Goal: Information Seeking & Learning: Learn about a topic

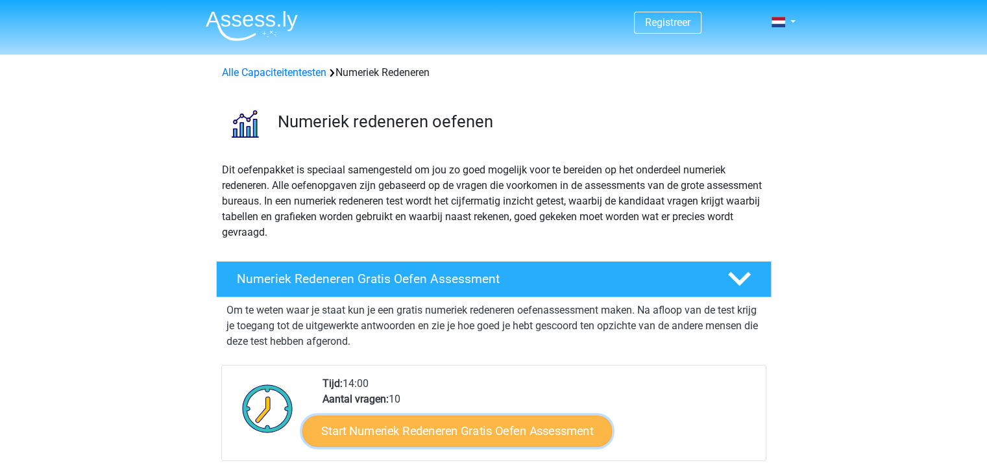
click at [505, 426] on link "Start Numeriek Redeneren Gratis Oefen Assessment" at bounding box center [456, 430] width 309 height 31
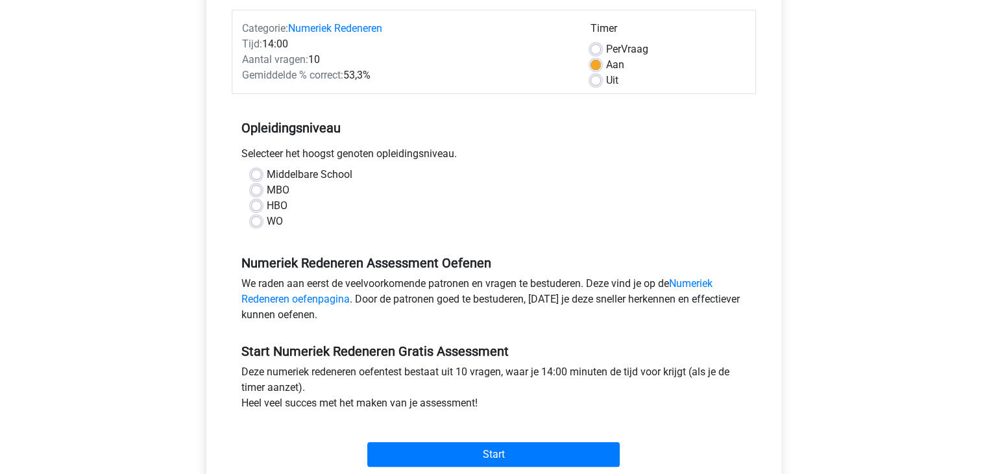
scroll to position [162, 0]
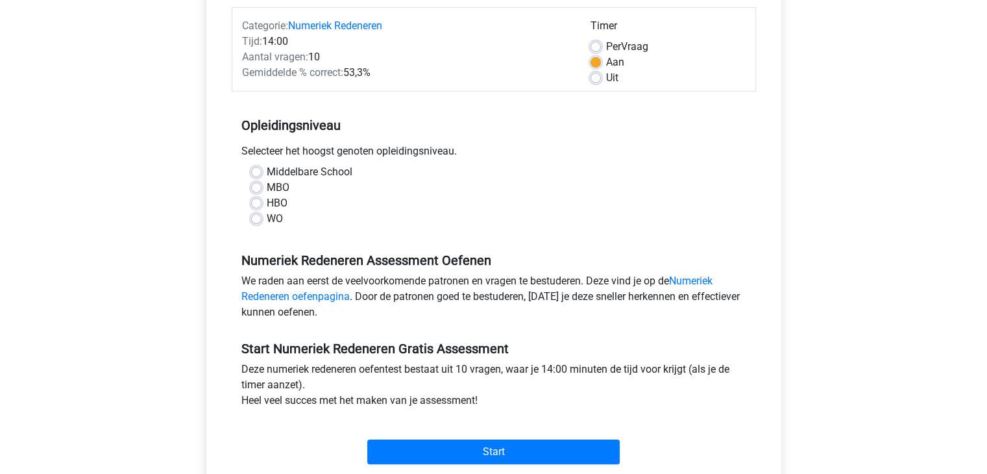
click at [267, 185] on label "MBO" at bounding box center [278, 188] width 23 height 16
click at [259, 185] on input "MBO" at bounding box center [256, 186] width 10 height 13
radio input "true"
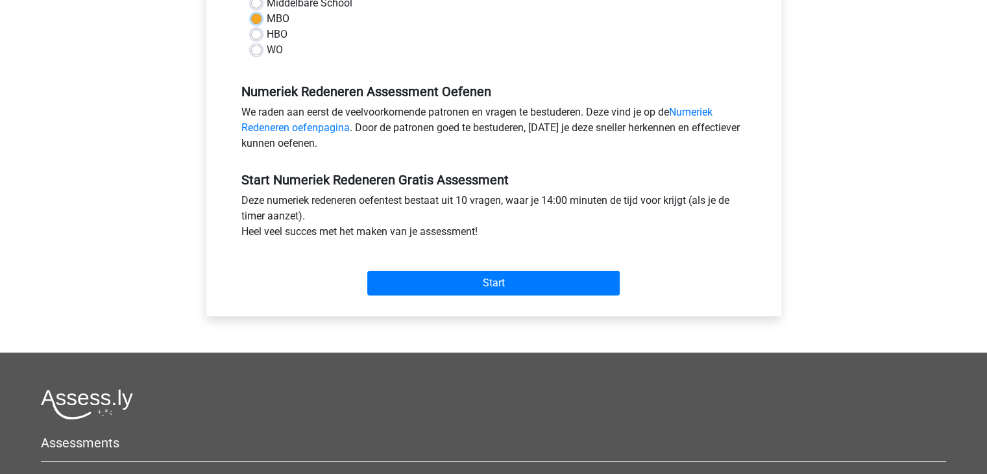
scroll to position [346, 0]
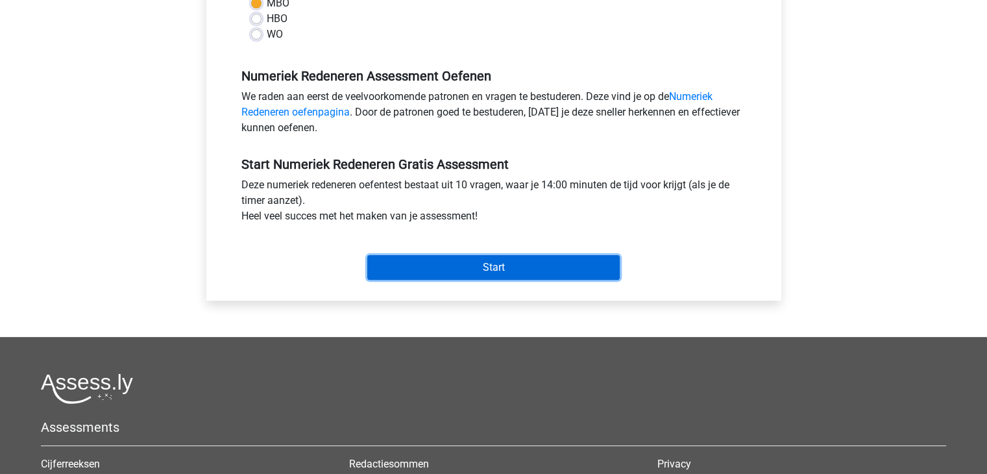
click at [437, 256] on input "Start" at bounding box center [493, 267] width 252 height 25
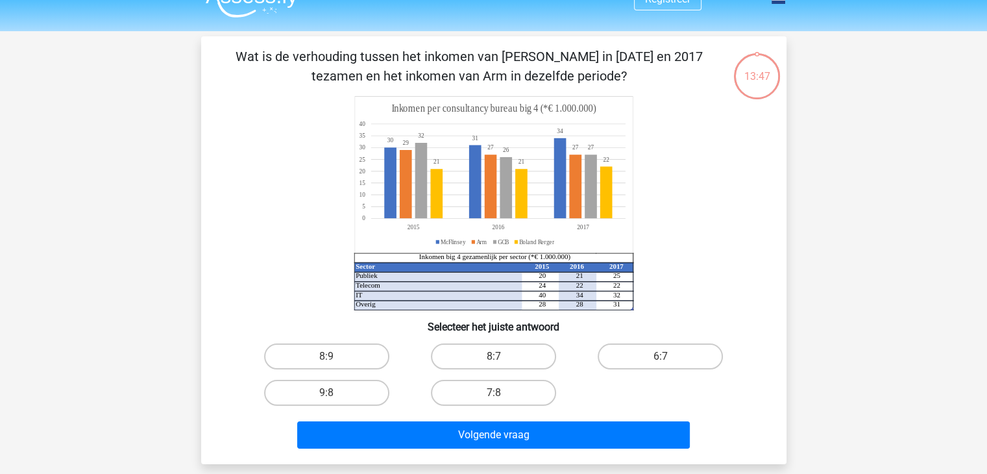
scroll to position [31, 0]
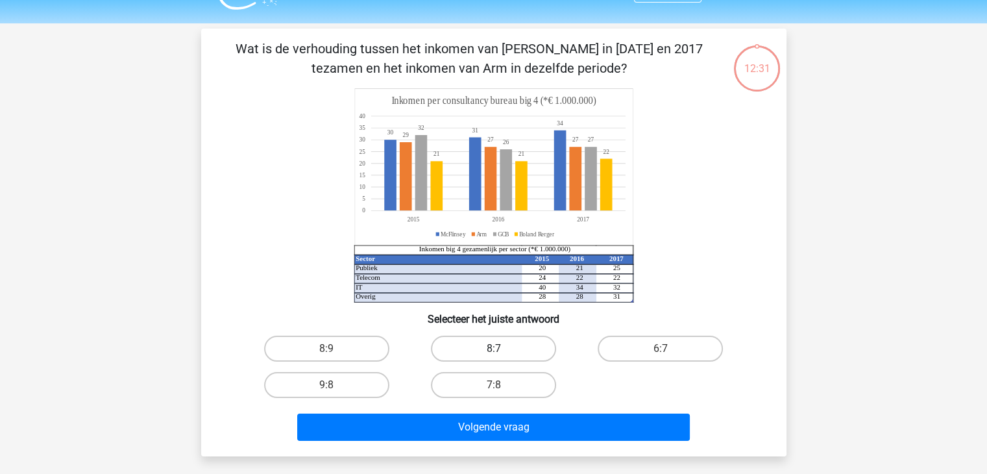
click at [504, 348] on label "8:7" at bounding box center [493, 348] width 125 height 26
click at [501, 348] on input "8:7" at bounding box center [497, 352] width 8 height 8
radio input "true"
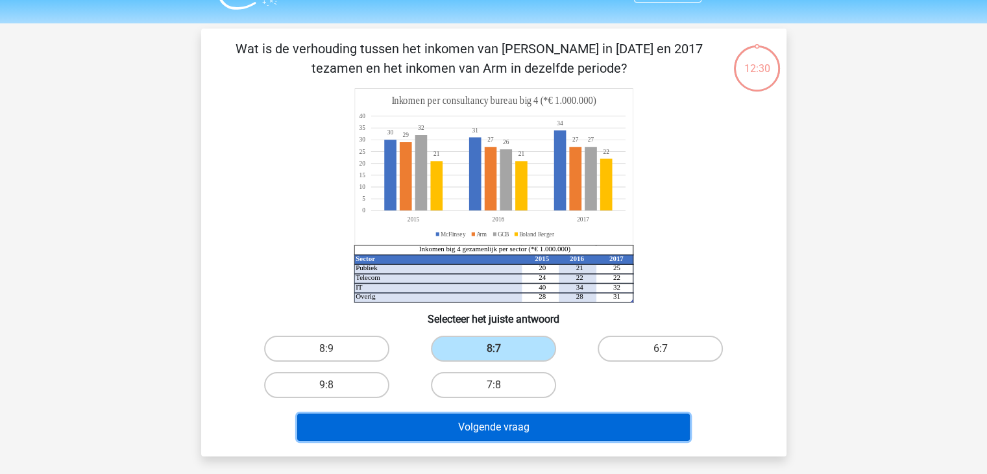
click at [533, 429] on button "Volgende vraag" at bounding box center [493, 426] width 392 height 27
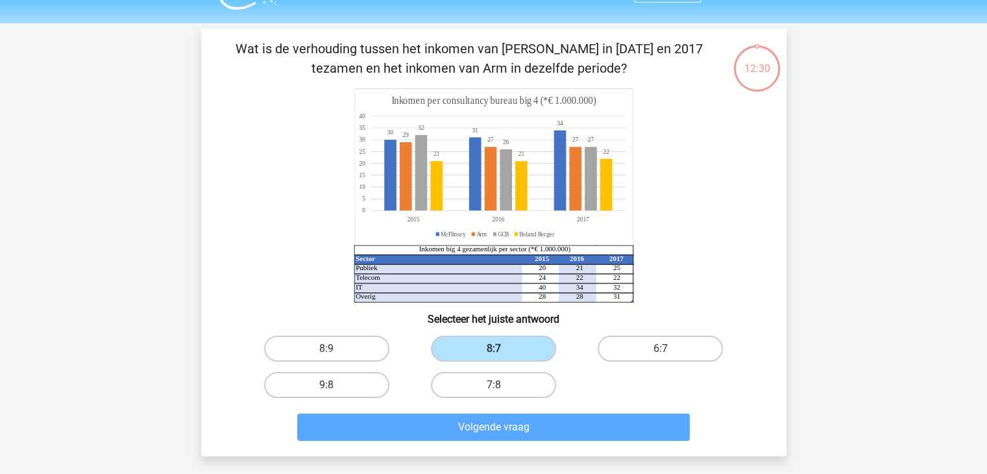
scroll to position [60, 0]
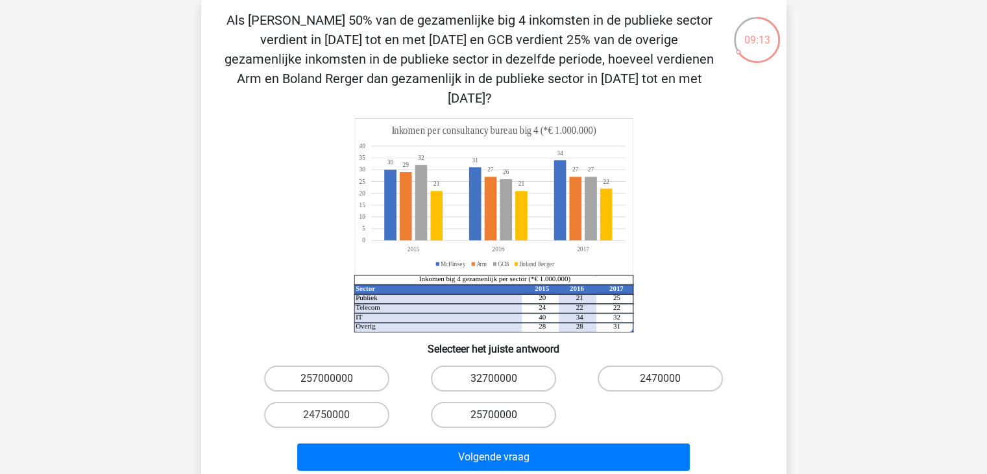
click at [509, 402] on label "25700000" at bounding box center [493, 415] width 125 height 26
click at [501, 415] on input "25700000" at bounding box center [497, 419] width 8 height 8
radio input "true"
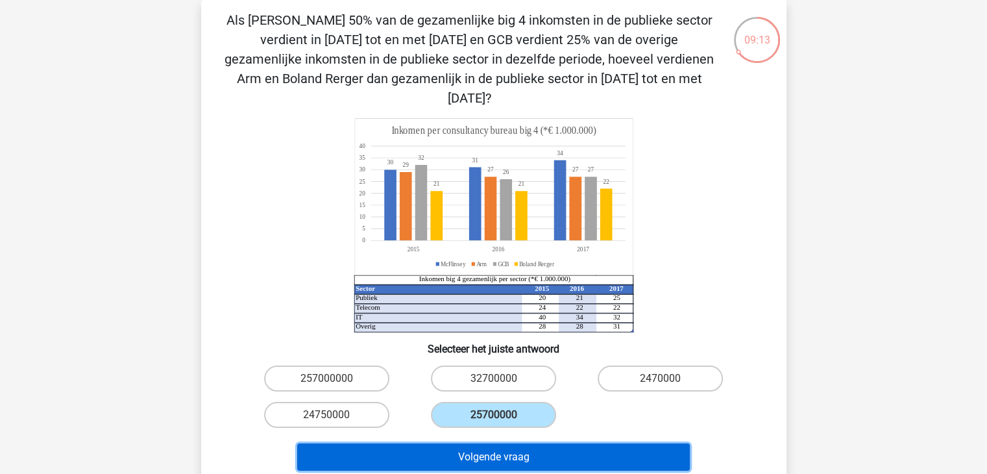
click at [546, 443] on button "Volgende vraag" at bounding box center [493, 456] width 392 height 27
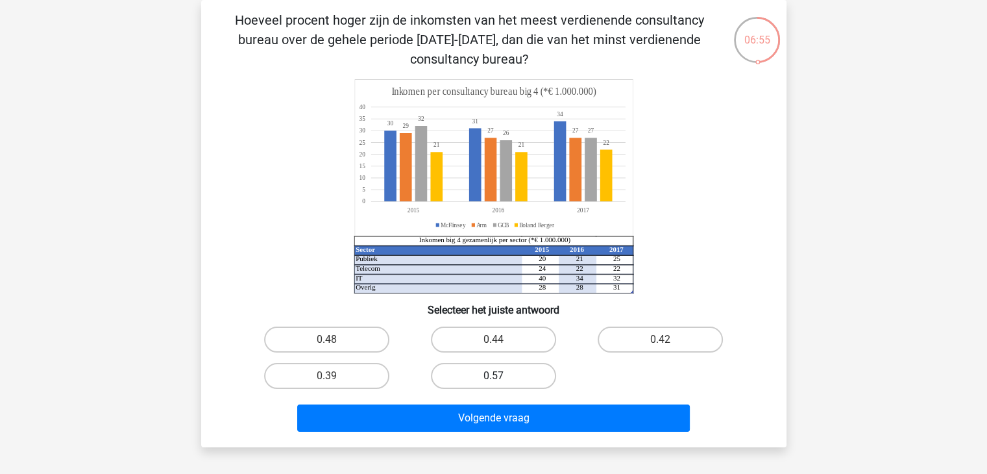
click at [519, 370] on label "0.57" at bounding box center [493, 376] width 125 height 26
click at [501, 376] on input "0.57" at bounding box center [497, 380] width 8 height 8
radio input "true"
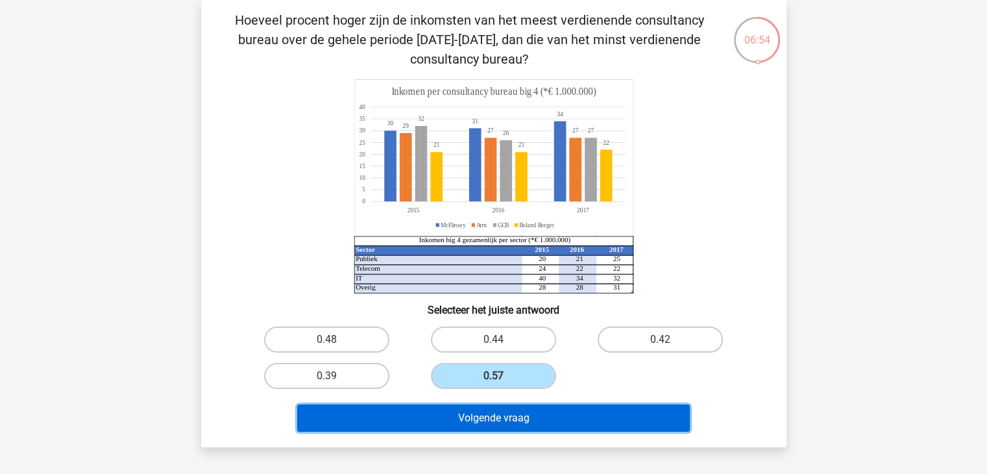
click at [522, 414] on button "Volgende vraag" at bounding box center [493, 417] width 392 height 27
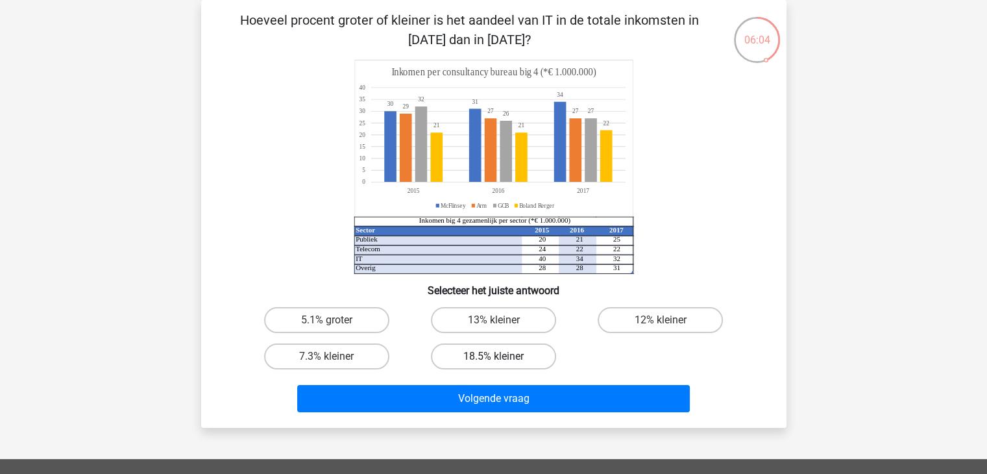
click at [474, 356] on label "18.5% kleiner" at bounding box center [493, 356] width 125 height 26
click at [493, 356] on input "18.5% kleiner" at bounding box center [497, 360] width 8 height 8
radio input "true"
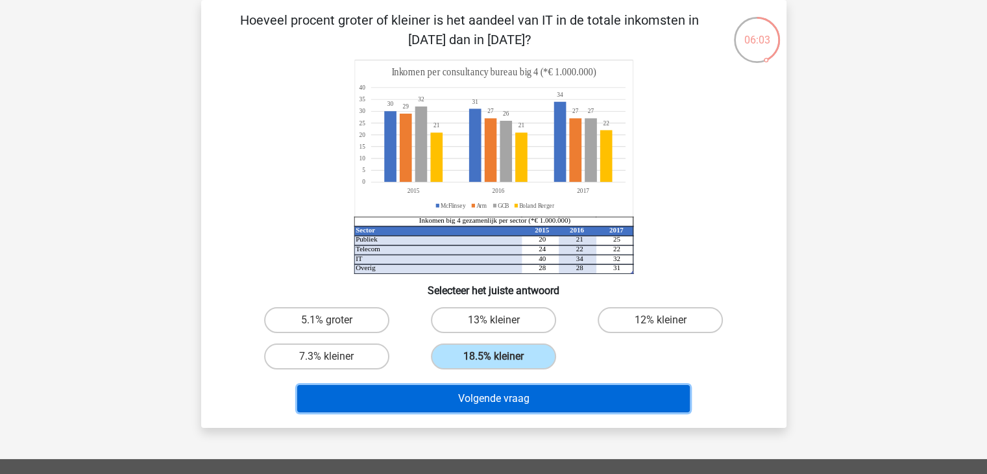
click at [531, 399] on button "Volgende vraag" at bounding box center [493, 398] width 392 height 27
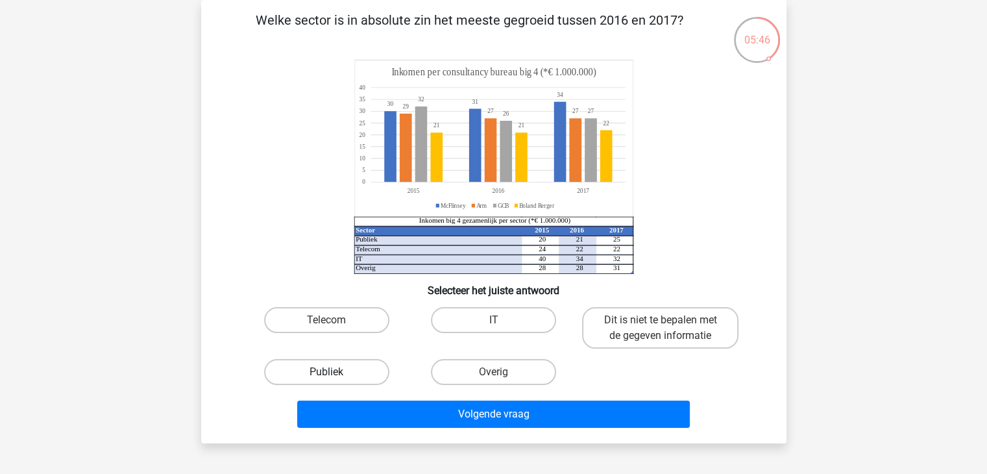
click at [357, 378] on label "Publiek" at bounding box center [326, 372] width 125 height 26
click at [335, 378] on input "Publiek" at bounding box center [330, 376] width 8 height 8
radio input "true"
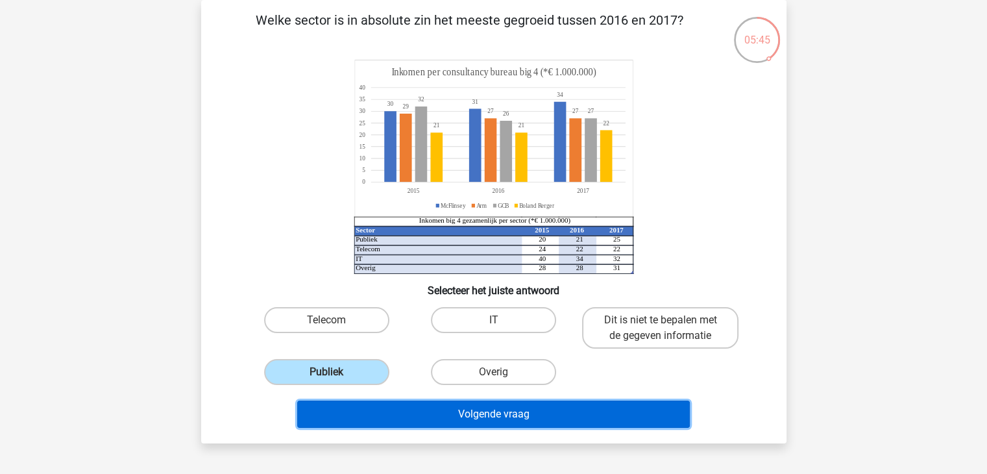
click at [523, 411] on button "Volgende vraag" at bounding box center [493, 413] width 392 height 27
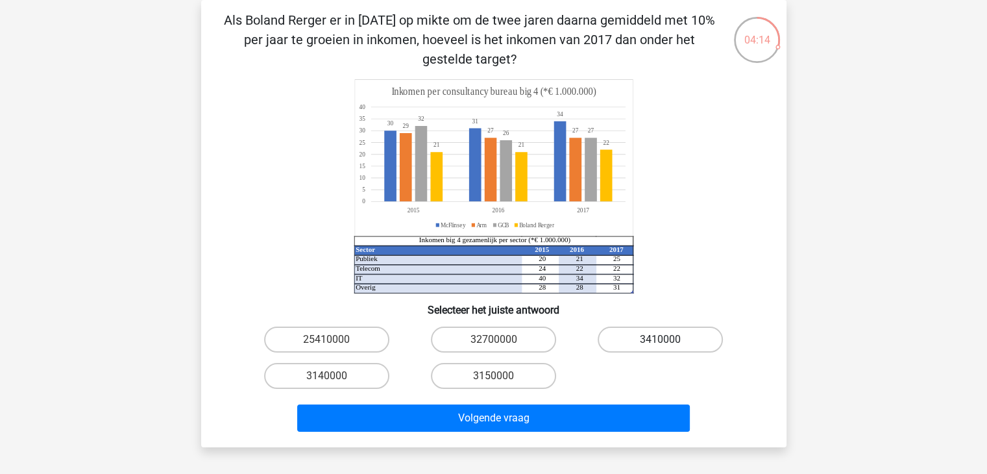
drag, startPoint x: 710, startPoint y: 340, endPoint x: 702, endPoint y: 343, distance: 8.8
click at [710, 339] on label "3410000" at bounding box center [659, 339] width 125 height 26
click at [669, 339] on input "3410000" at bounding box center [664, 343] width 8 height 8
radio input "true"
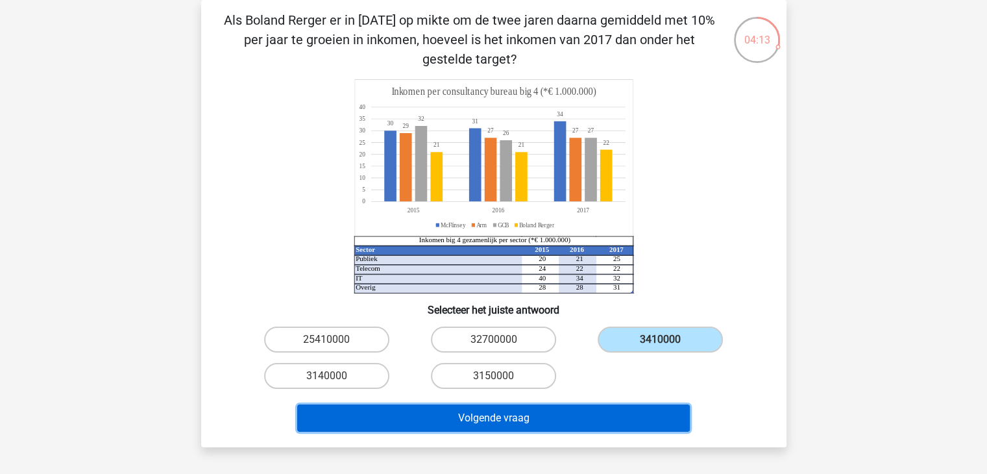
click at [571, 421] on button "Volgende vraag" at bounding box center [493, 417] width 392 height 27
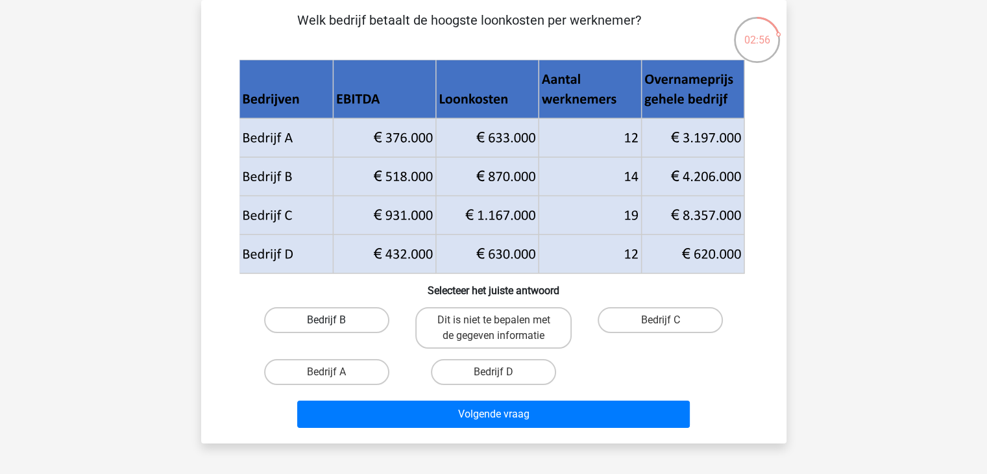
click at [336, 315] on label "Bedrijf B" at bounding box center [326, 320] width 125 height 26
click at [335, 320] on input "Bedrijf B" at bounding box center [330, 324] width 8 height 8
radio input "true"
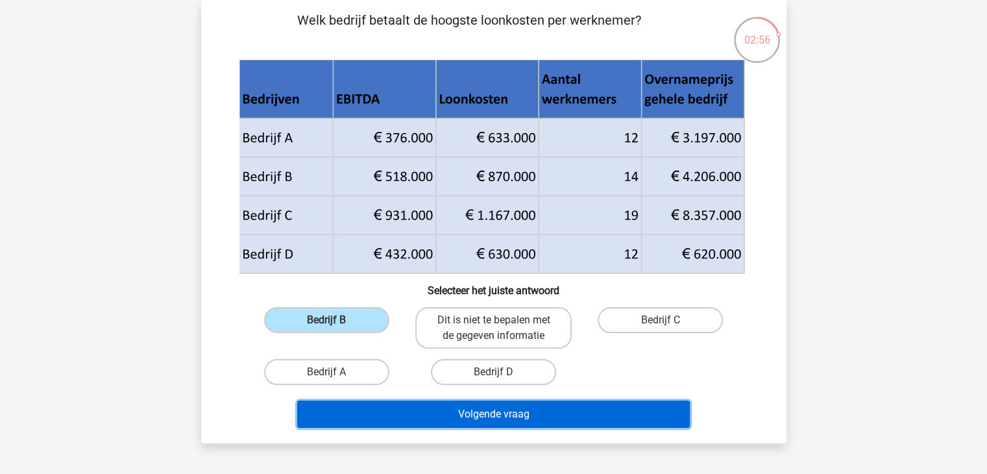
click at [492, 418] on button "Volgende vraag" at bounding box center [493, 413] width 392 height 27
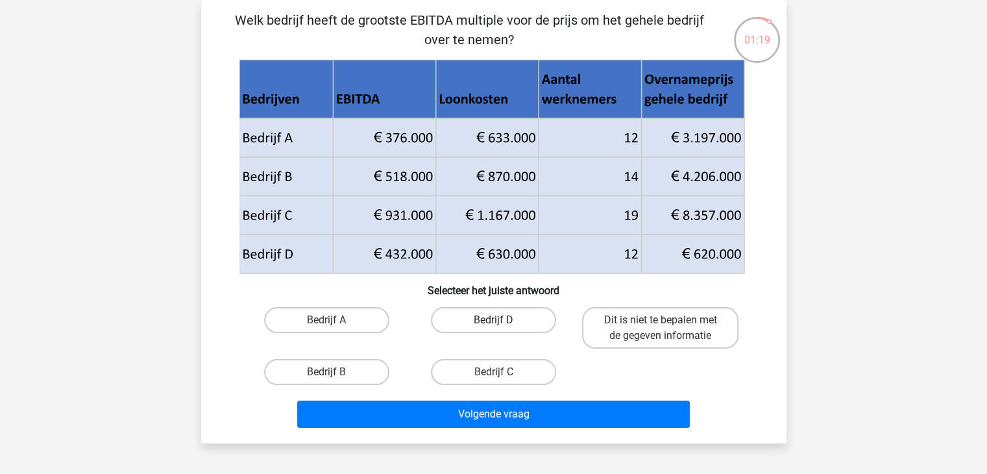
click at [477, 328] on label "Bedrijf D" at bounding box center [493, 320] width 125 height 26
click at [493, 328] on input "Bedrijf D" at bounding box center [497, 324] width 8 height 8
radio input "true"
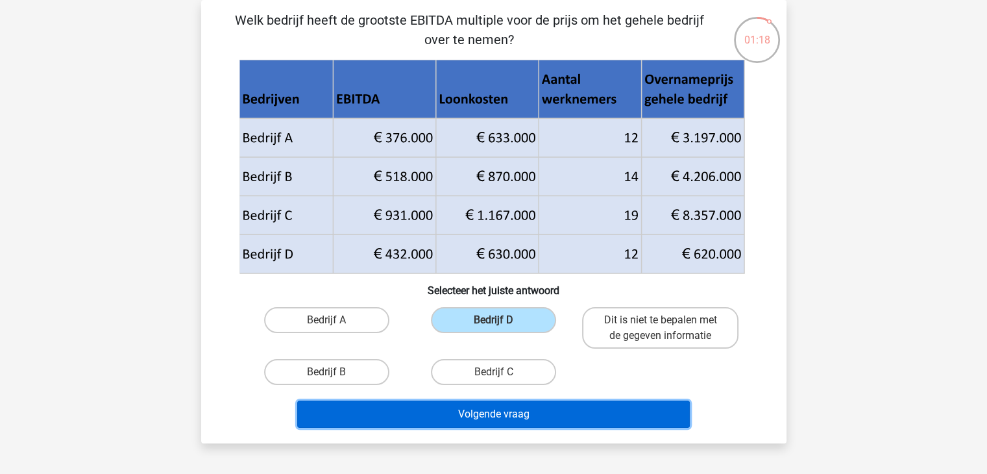
click at [503, 414] on button "Volgende vraag" at bounding box center [493, 413] width 392 height 27
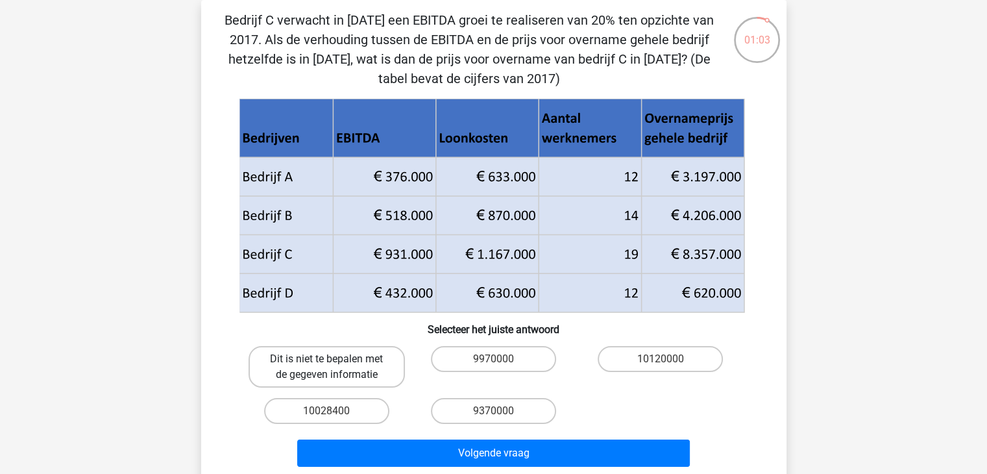
drag, startPoint x: 319, startPoint y: 371, endPoint x: 324, endPoint y: 363, distance: 9.4
click at [323, 365] on label "Dit is niet te bepalen met de gegeven informatie" at bounding box center [326, 367] width 156 height 42
click at [326, 365] on input "Dit is niet te bepalen met de gegeven informatie" at bounding box center [330, 363] width 8 height 8
radio input "true"
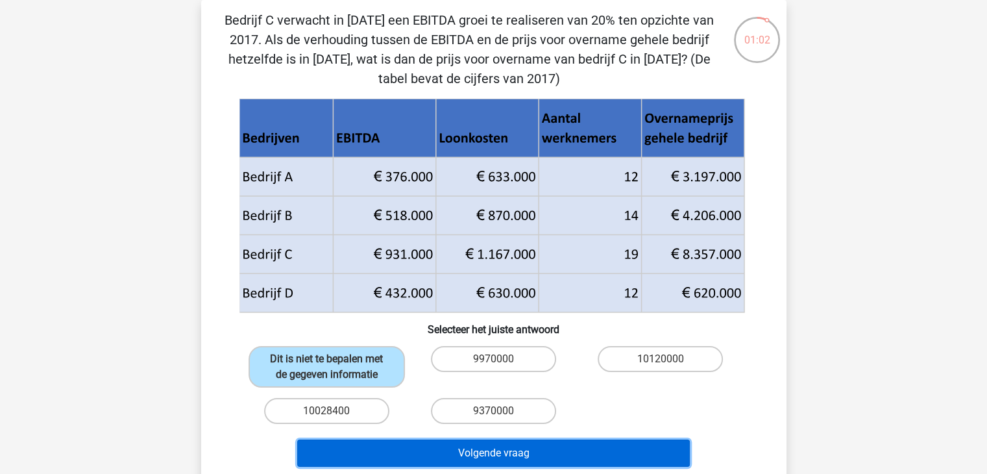
click at [511, 450] on button "Volgende vraag" at bounding box center [493, 452] width 392 height 27
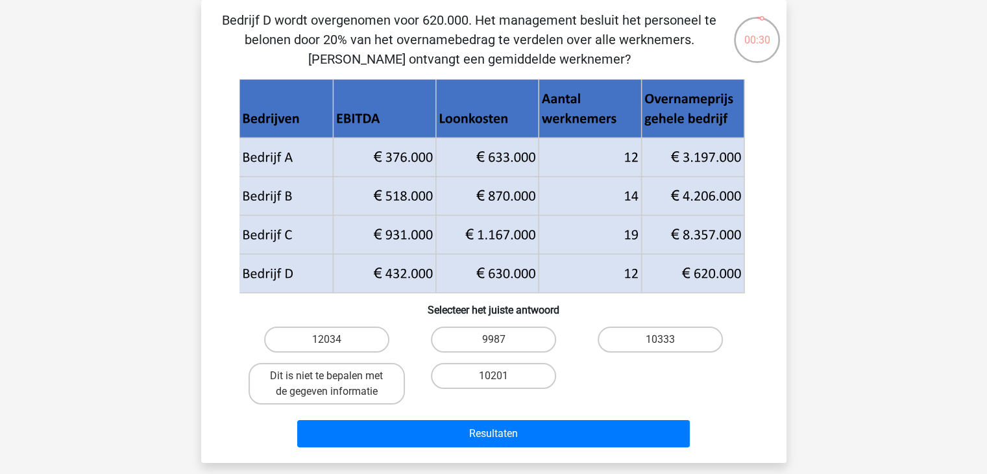
click at [668, 341] on input "10333" at bounding box center [664, 343] width 8 height 8
radio input "true"
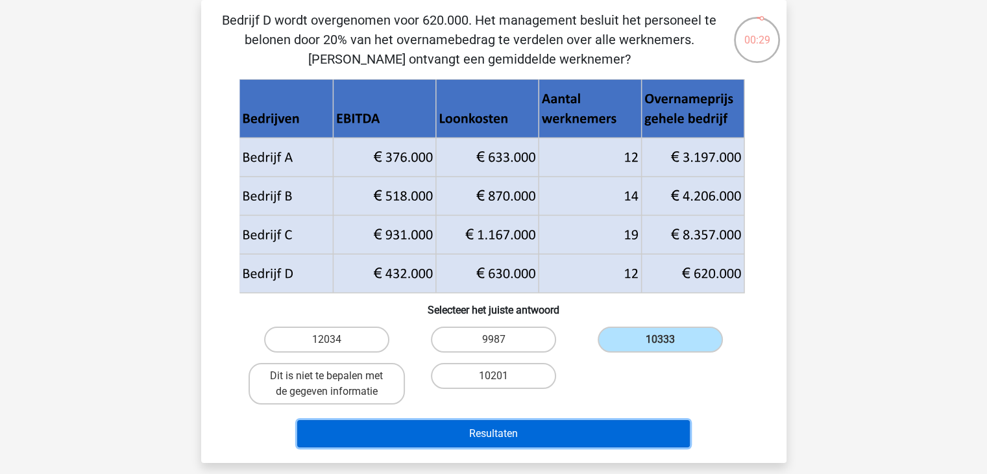
click at [586, 433] on button "Resultaten" at bounding box center [493, 433] width 392 height 27
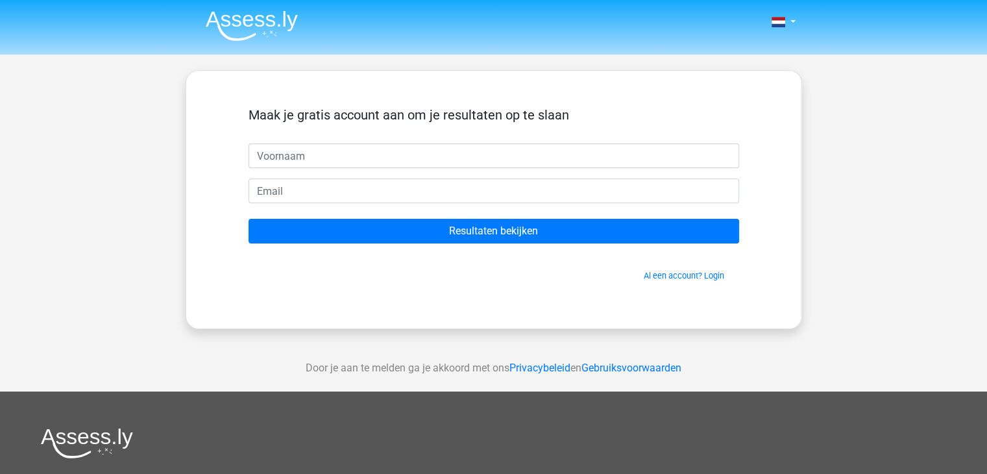
click at [366, 163] on input "text" at bounding box center [493, 155] width 490 height 25
type input "Jorn"
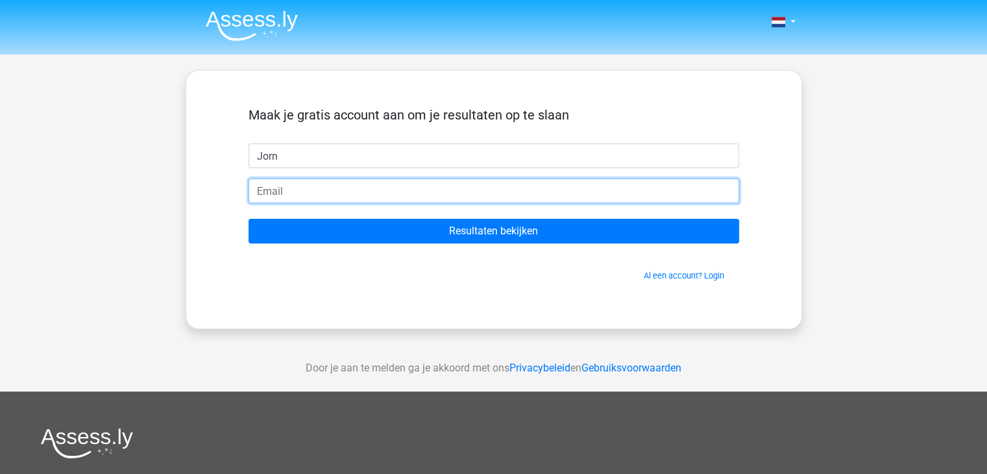
click at [328, 197] on input "email" at bounding box center [493, 190] width 490 height 25
type input "[EMAIL_ADDRESS][DOMAIN_NAME]"
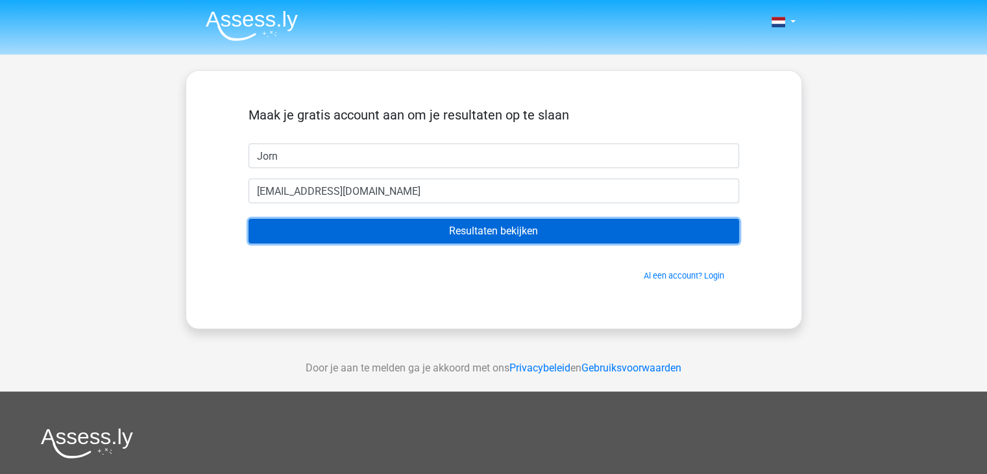
click at [429, 225] on input "Resultaten bekijken" at bounding box center [493, 231] width 490 height 25
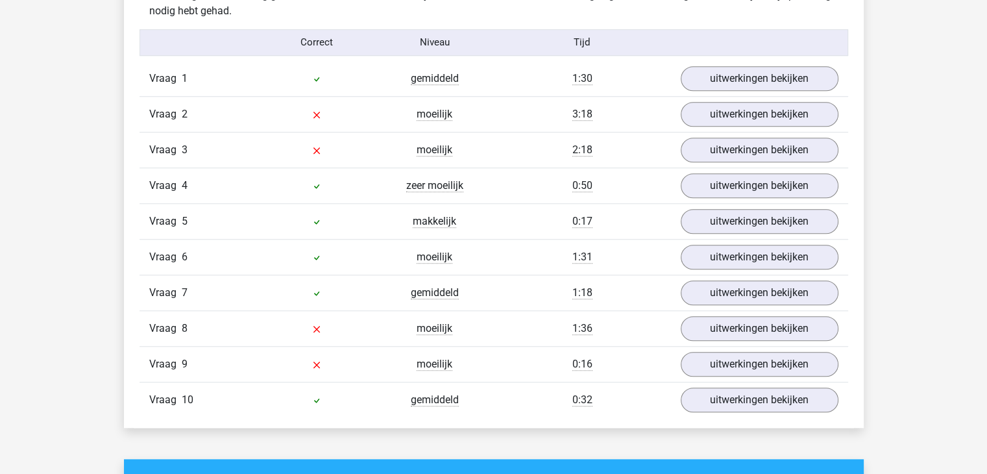
scroll to position [1062, 0]
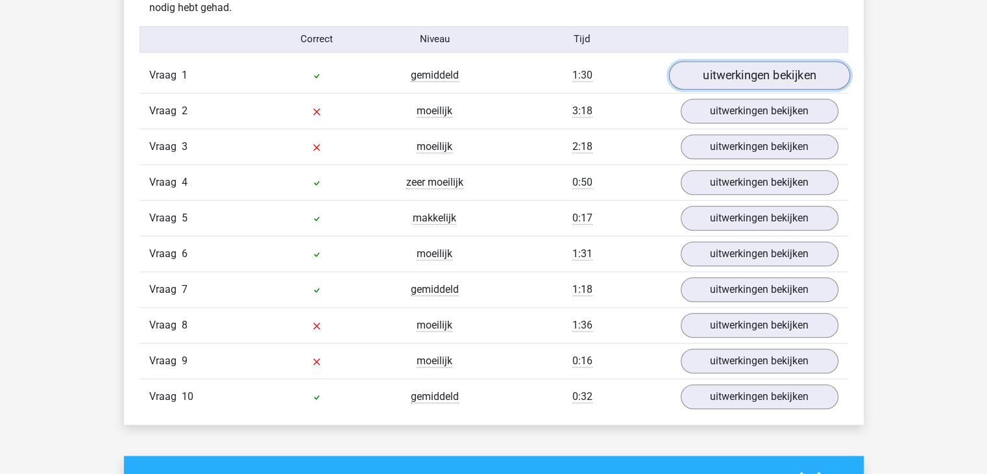
click at [751, 80] on link "uitwerkingen bekijken" at bounding box center [758, 75] width 181 height 29
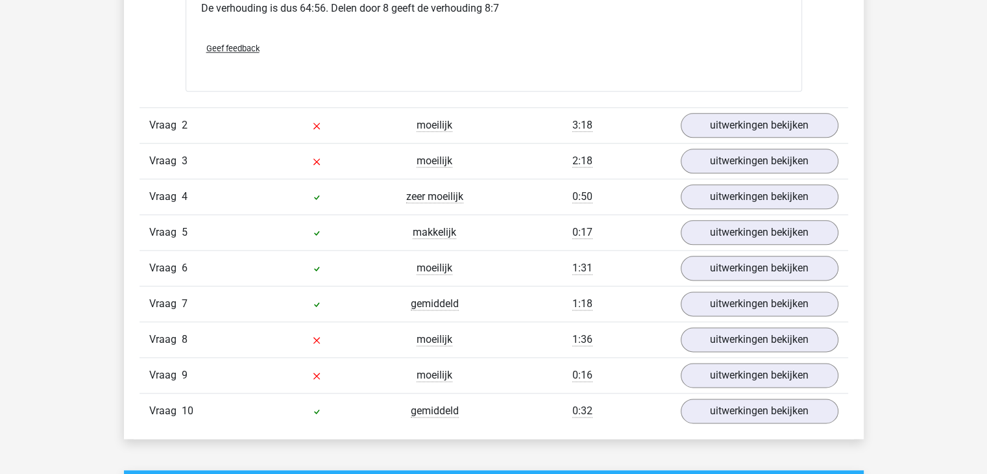
scroll to position [1511, 0]
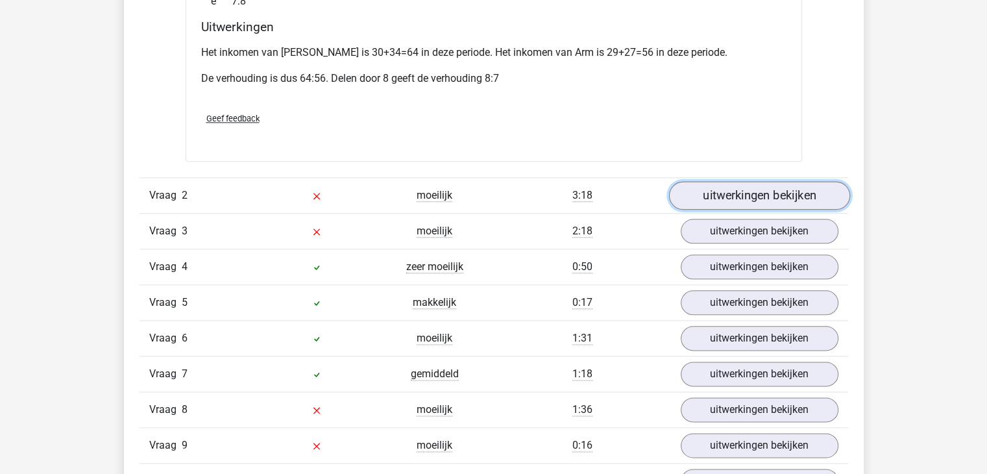
click at [732, 181] on link "uitwerkingen bekijken" at bounding box center [758, 195] width 181 height 29
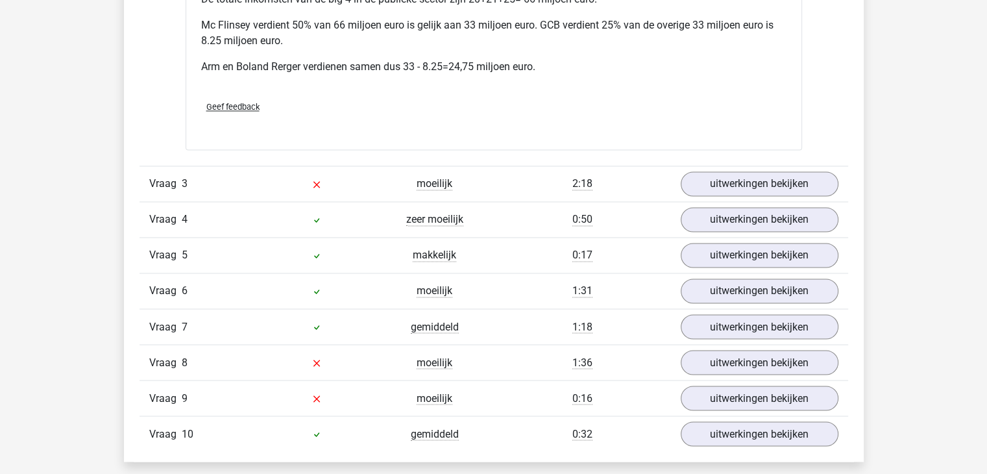
scroll to position [2158, 0]
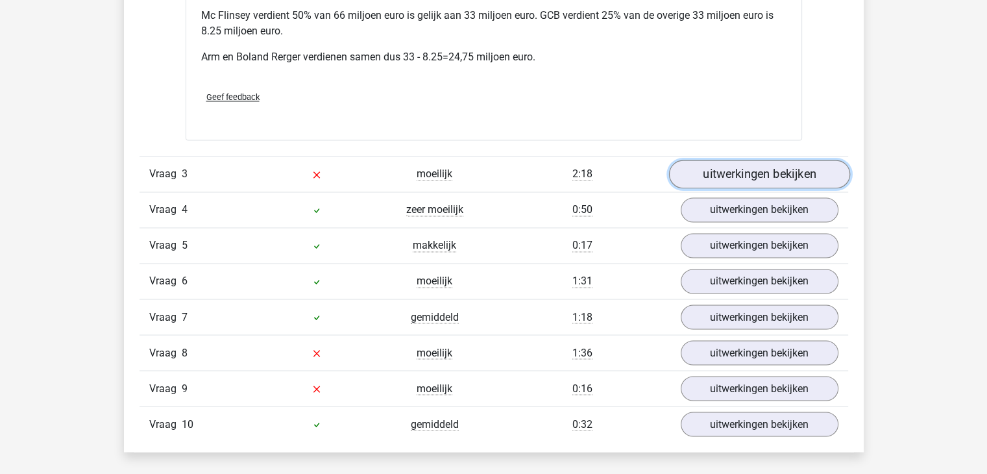
click at [764, 160] on link "uitwerkingen bekijken" at bounding box center [758, 174] width 181 height 29
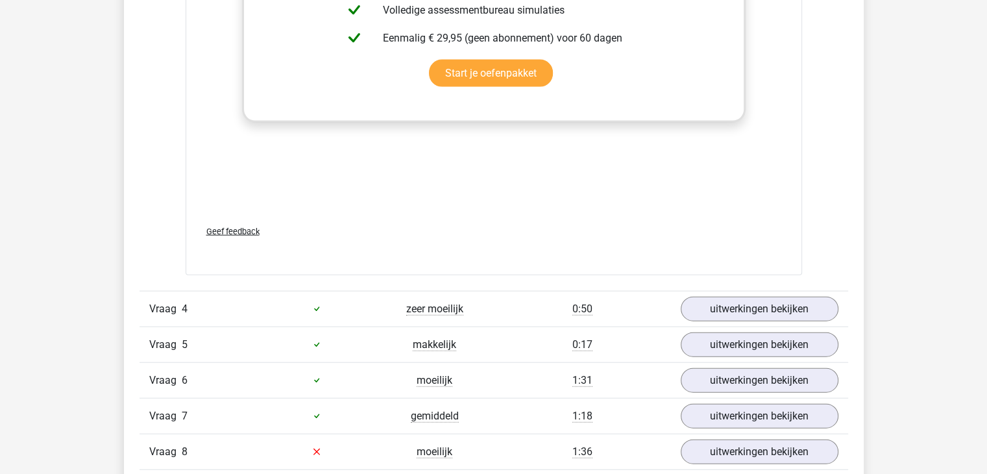
scroll to position [3014, 0]
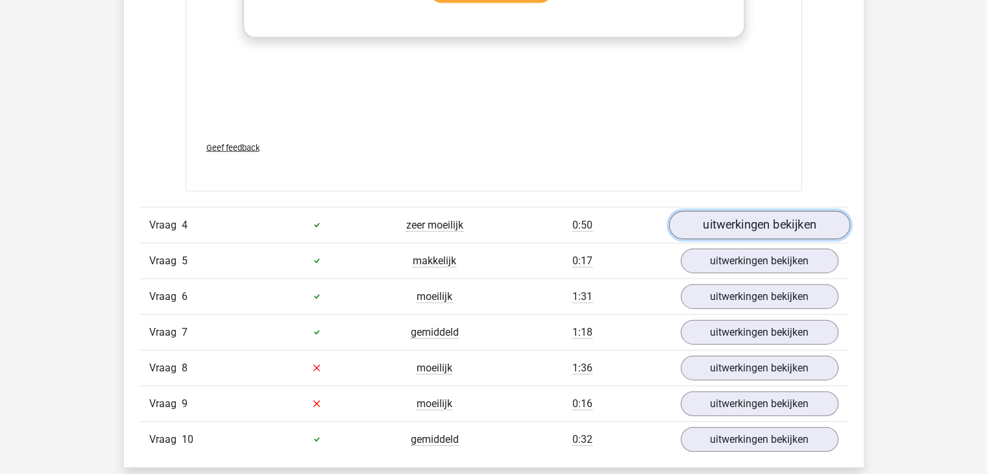
click at [741, 211] on link "uitwerkingen bekijken" at bounding box center [758, 225] width 181 height 29
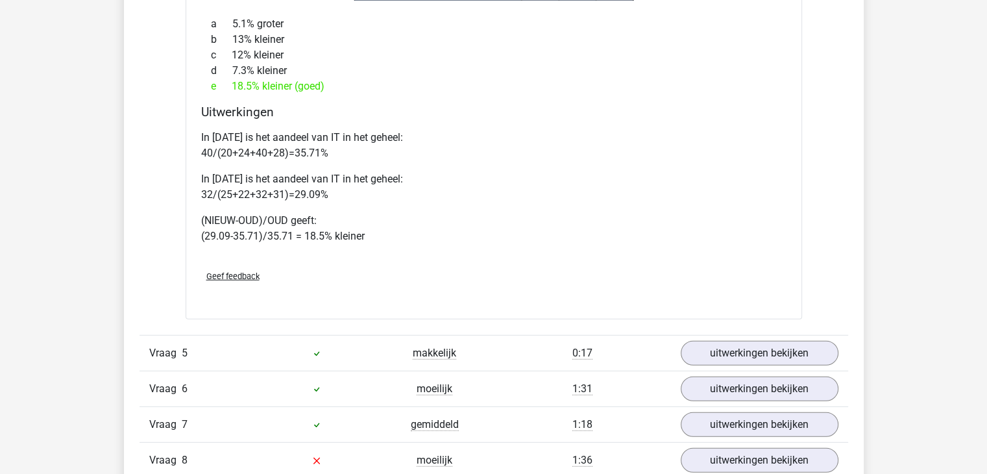
scroll to position [3643, 0]
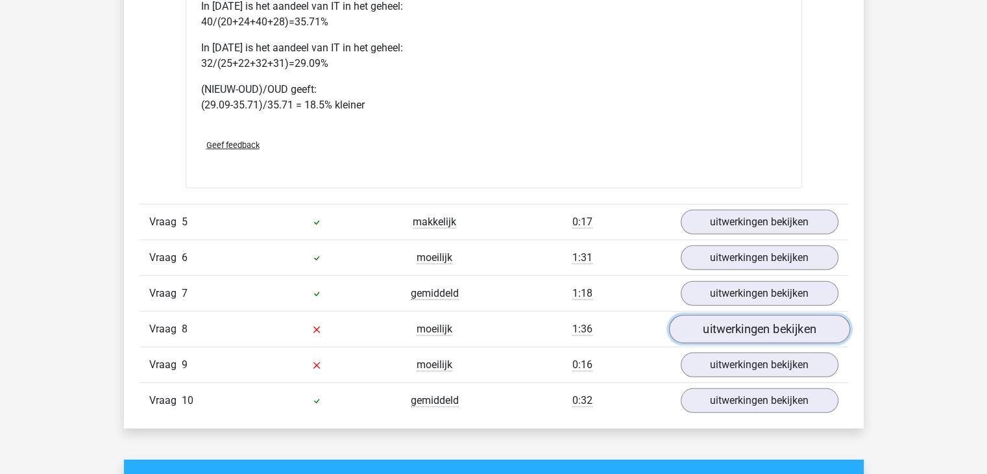
click at [774, 315] on link "uitwerkingen bekijken" at bounding box center [758, 329] width 181 height 29
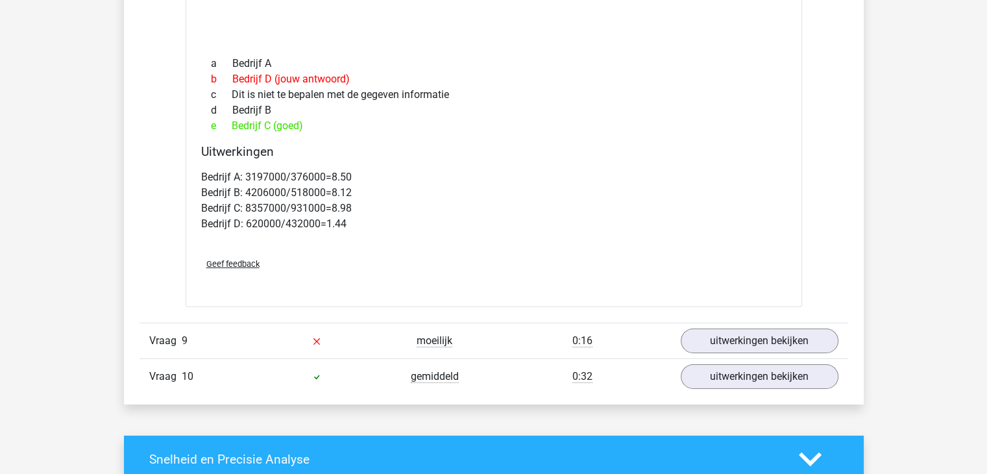
scroll to position [4212, 0]
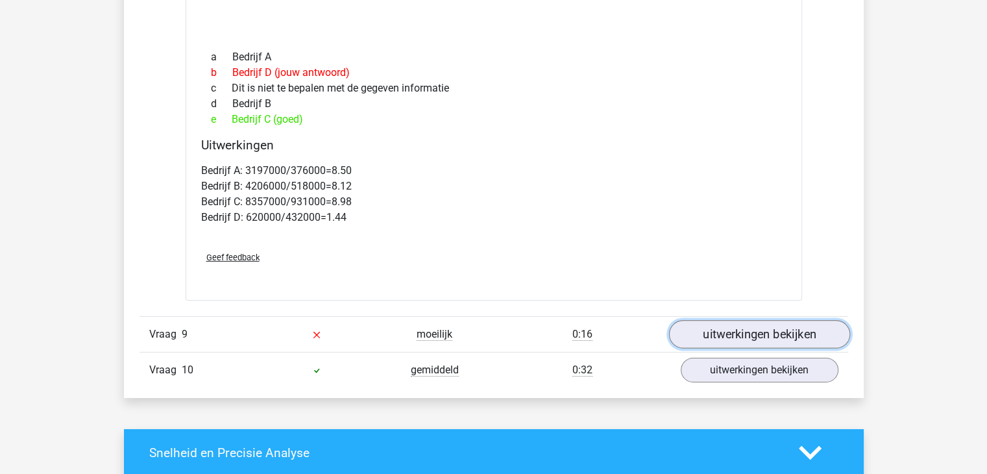
click at [767, 320] on link "uitwerkingen bekijken" at bounding box center [758, 334] width 181 height 29
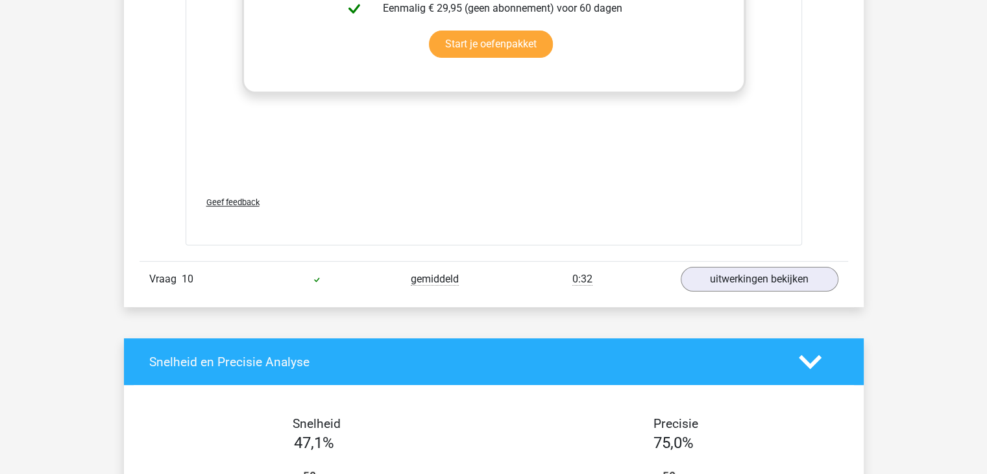
scroll to position [5197, 0]
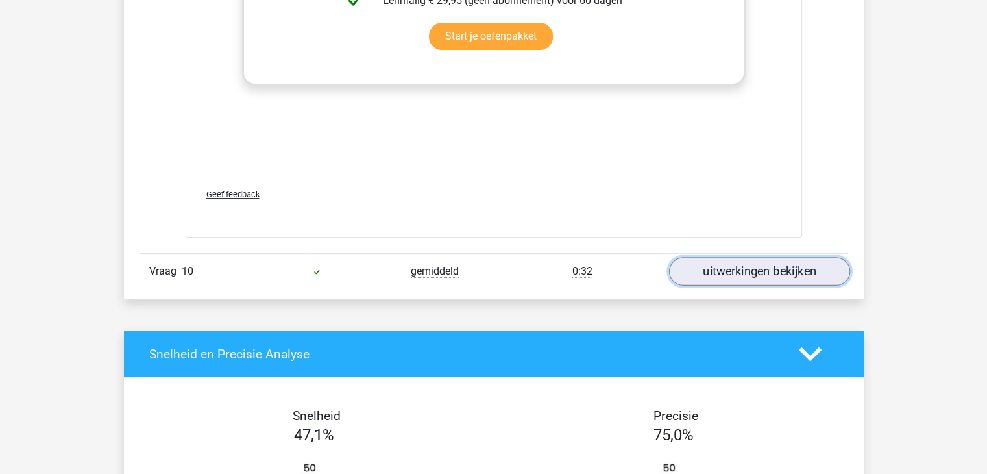
click at [810, 257] on link "uitwerkingen bekijken" at bounding box center [758, 271] width 181 height 29
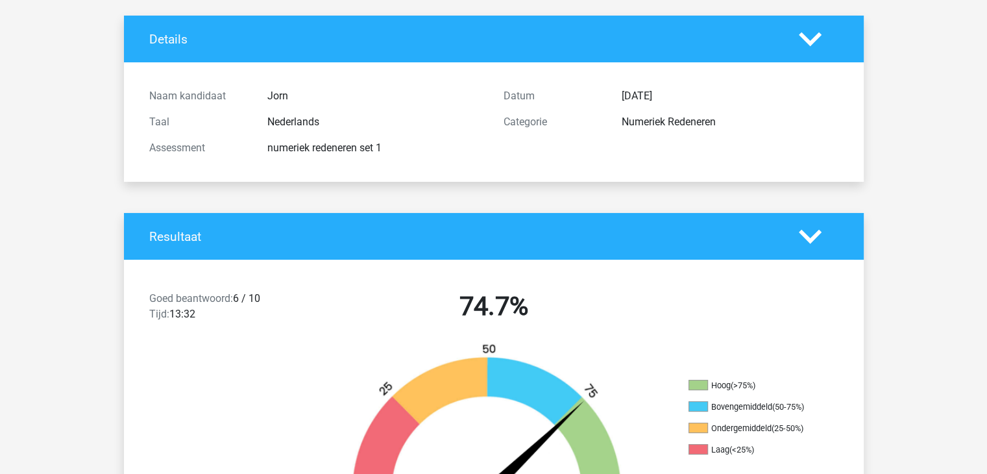
scroll to position [0, 0]
